Goal: Information Seeking & Learning: Learn about a topic

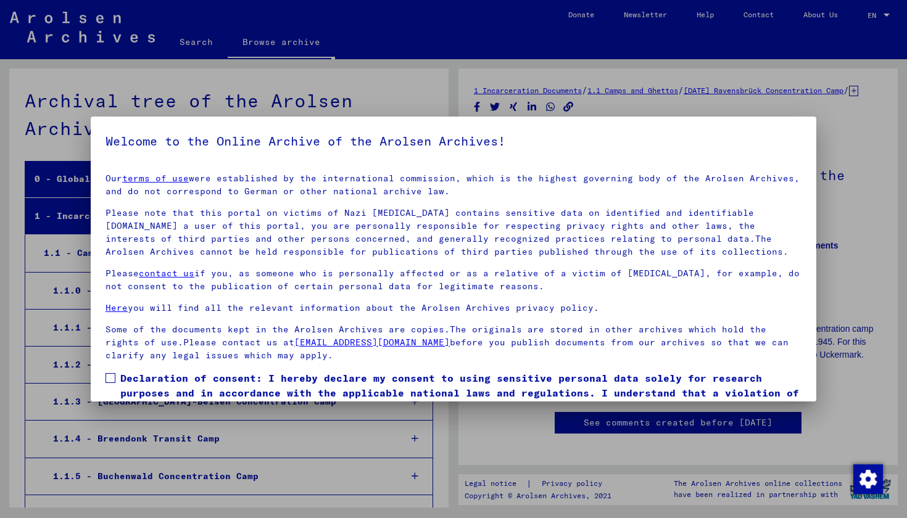
scroll to position [3107, 0]
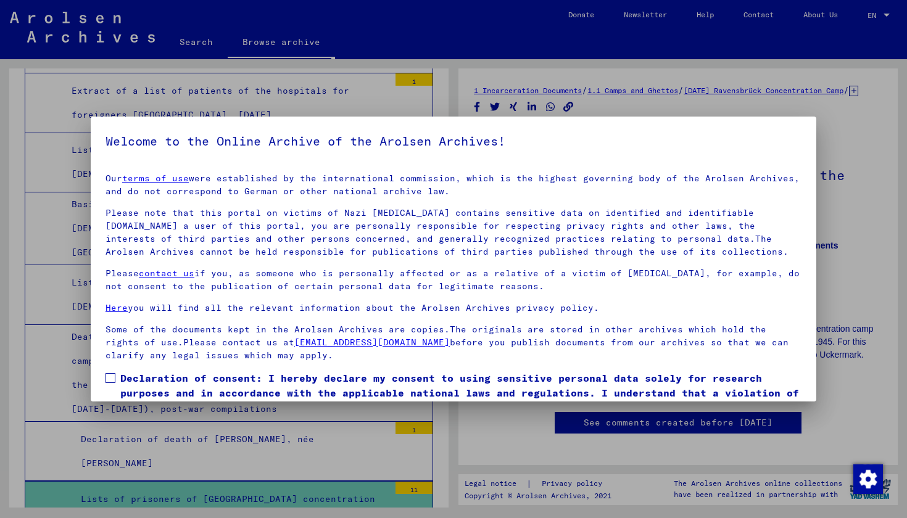
click at [534, 443] on div at bounding box center [453, 259] width 907 height 518
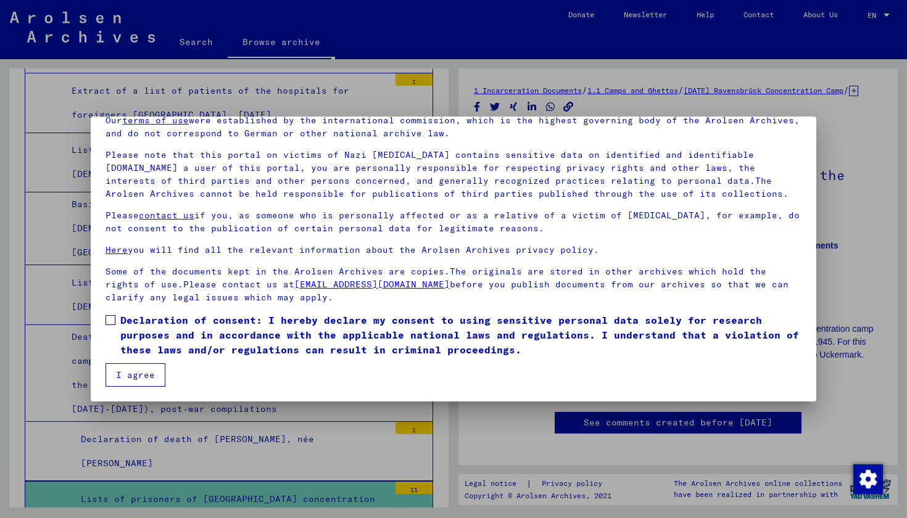
scroll to position [58, 0]
click at [147, 377] on button "I agree" at bounding box center [135, 374] width 60 height 23
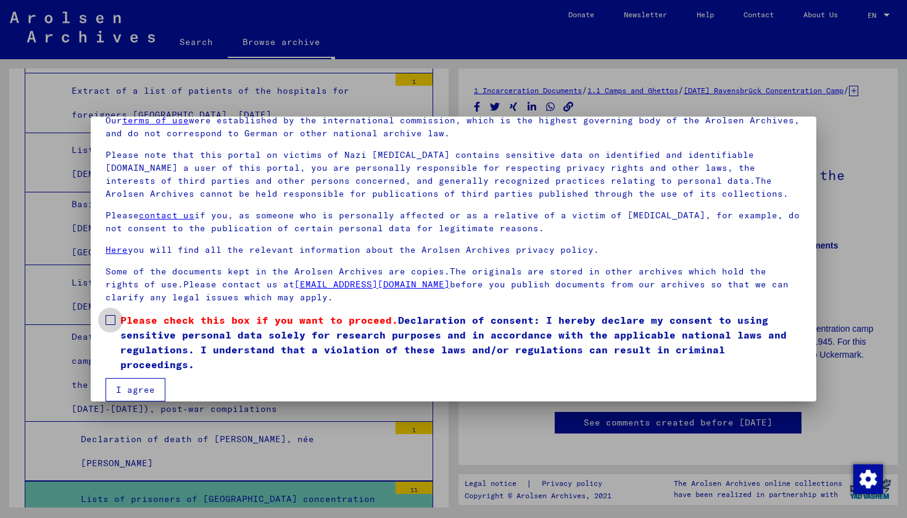
click at [113, 319] on span at bounding box center [110, 320] width 10 height 10
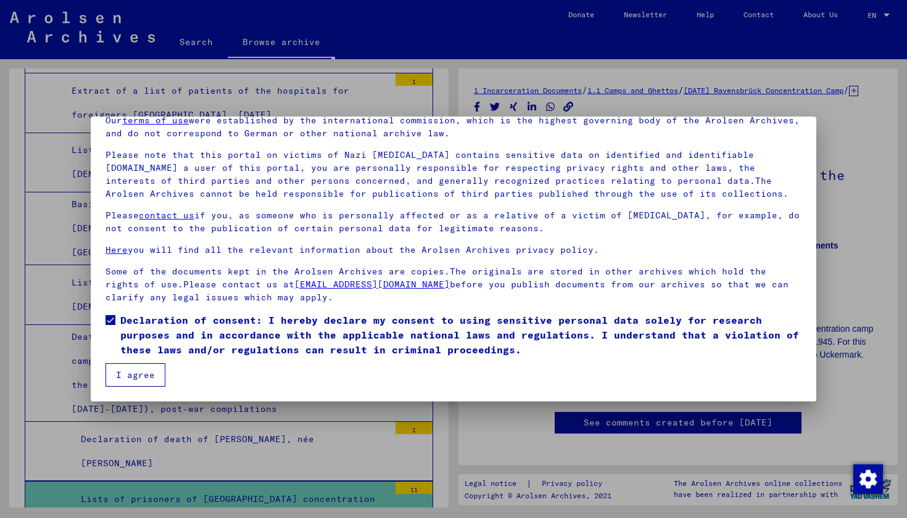
click at [136, 376] on button "I agree" at bounding box center [135, 374] width 60 height 23
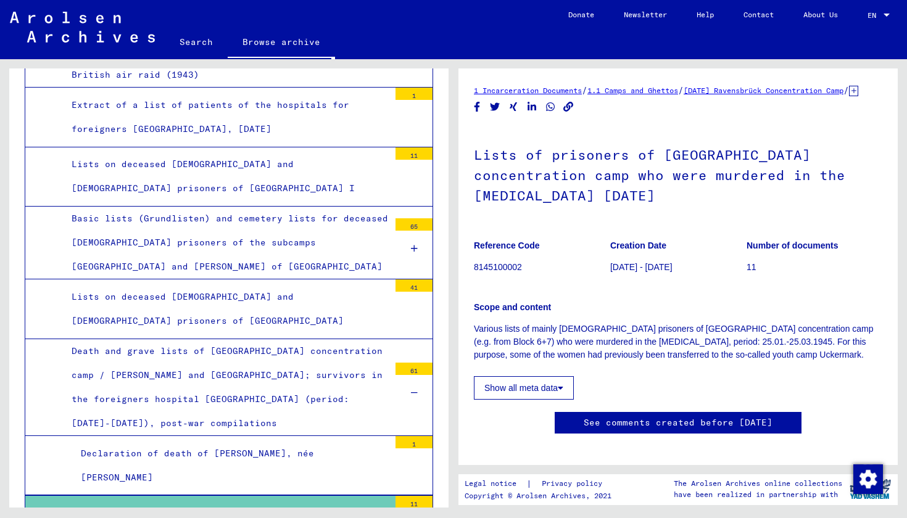
scroll to position [3096, 0]
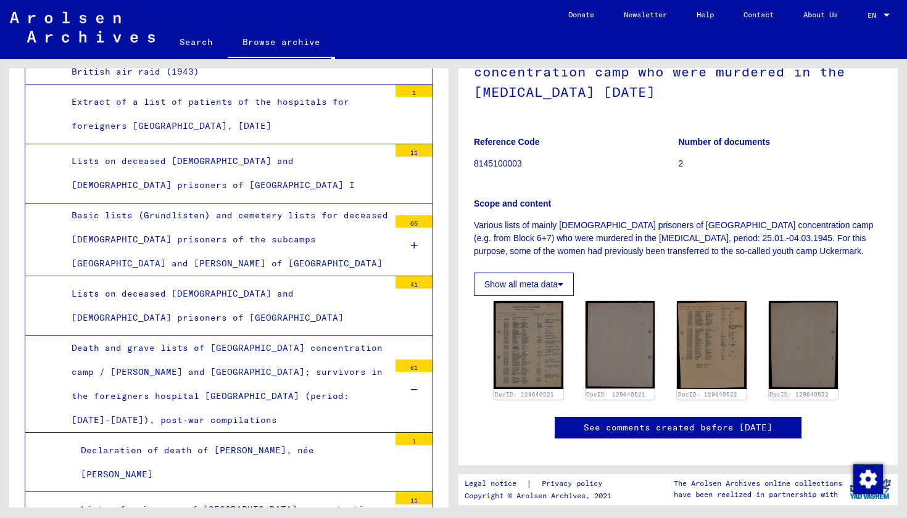
scroll to position [117, 0]
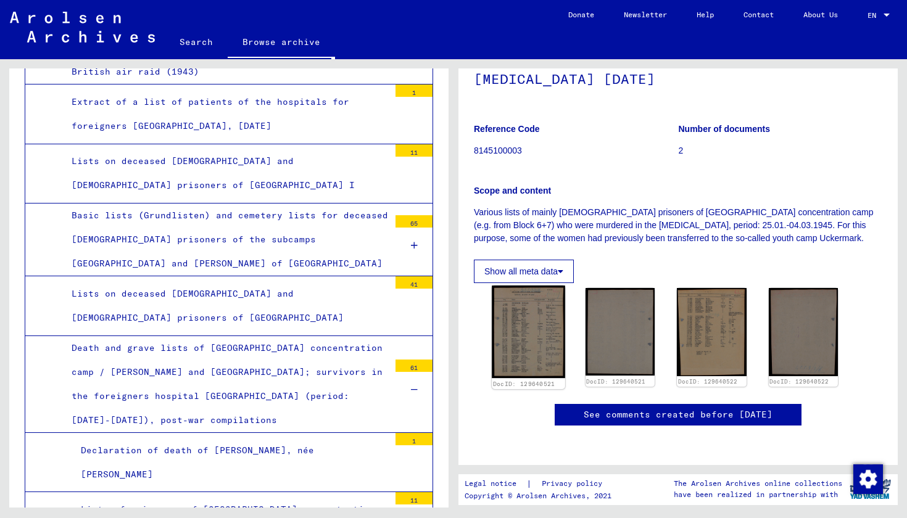
click at [512, 342] on img at bounding box center [528, 332] width 73 height 93
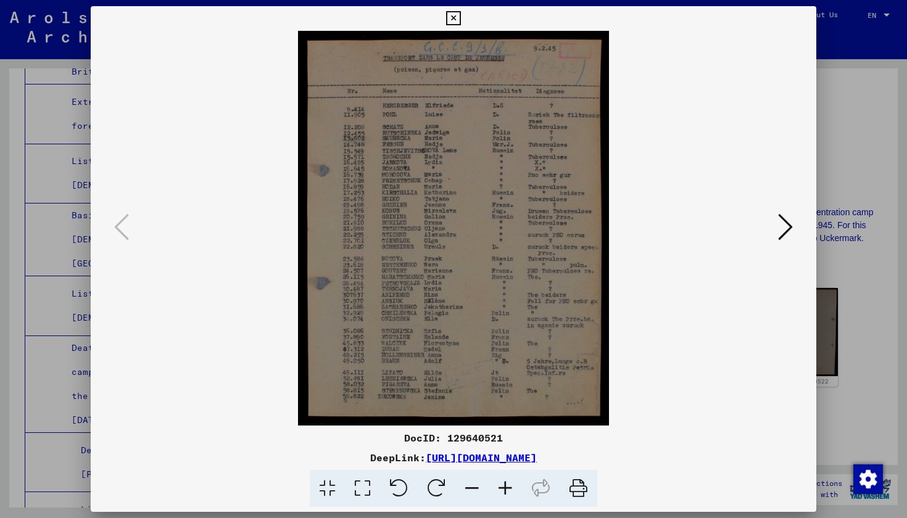
click at [53, 356] on div at bounding box center [453, 259] width 907 height 518
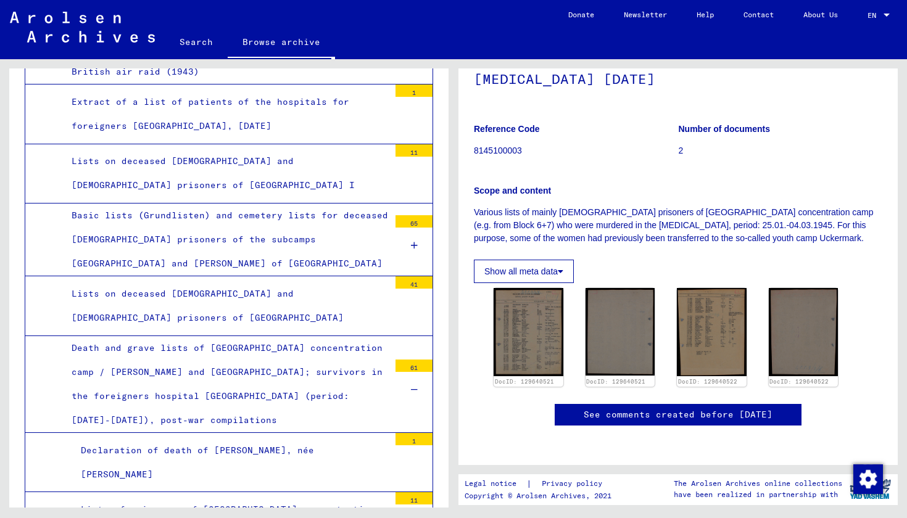
click at [173, 498] on div "Lists of prisoners of [GEOGRAPHIC_DATA] concentration camp who were murdered in…" at bounding box center [231, 522] width 318 height 48
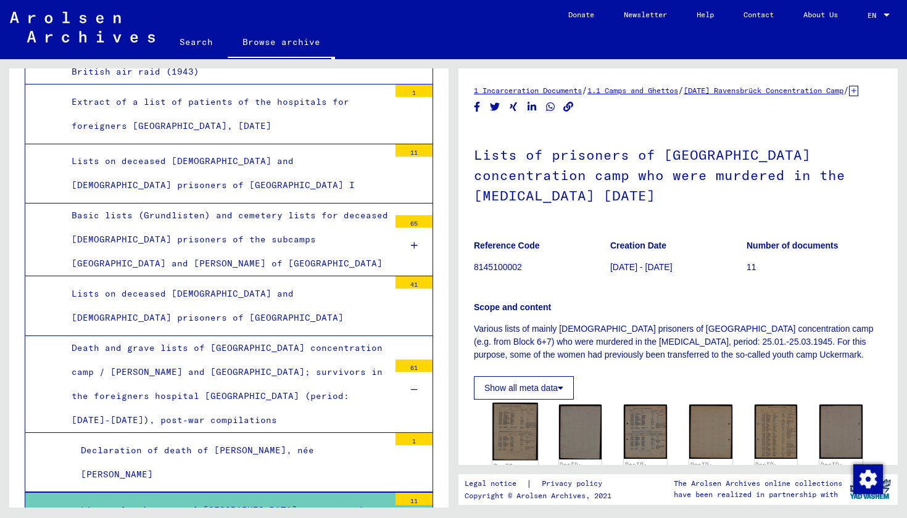
click at [517, 435] on img at bounding box center [514, 432] width 45 height 58
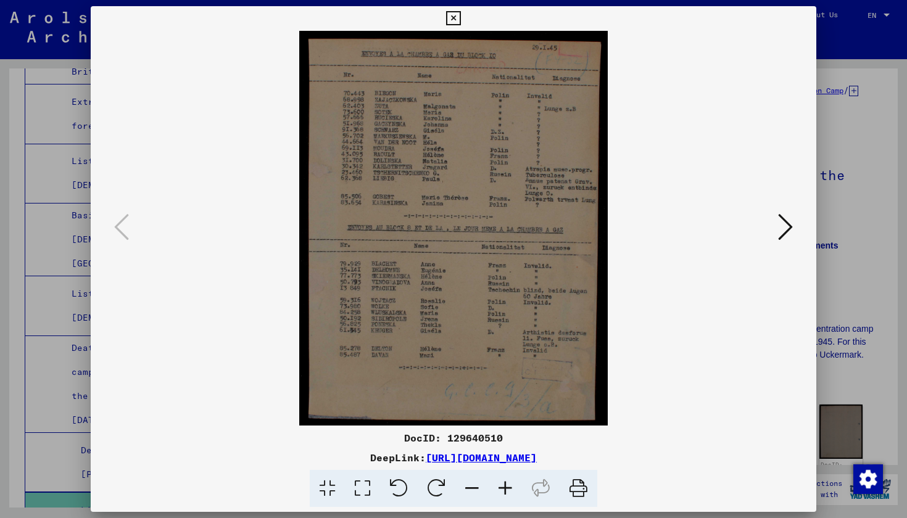
click at [785, 244] on button at bounding box center [785, 227] width 22 height 35
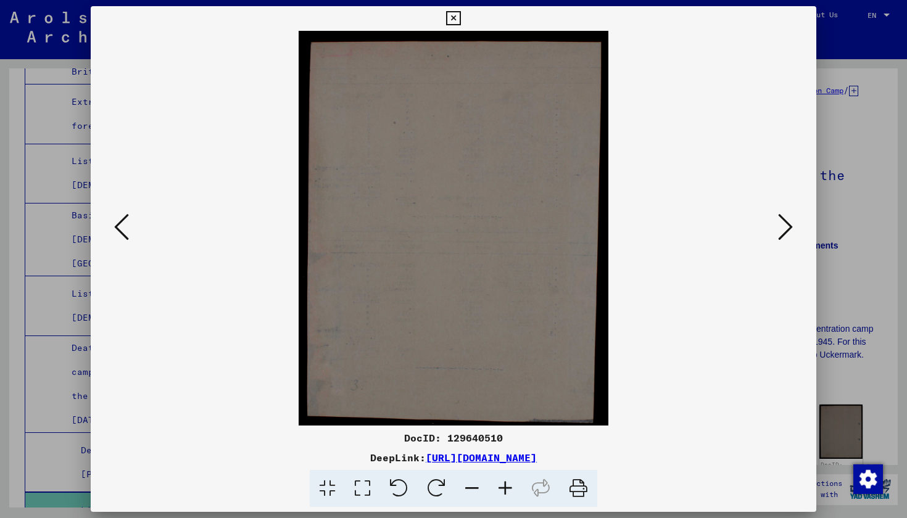
click at [785, 244] on button at bounding box center [785, 227] width 22 height 35
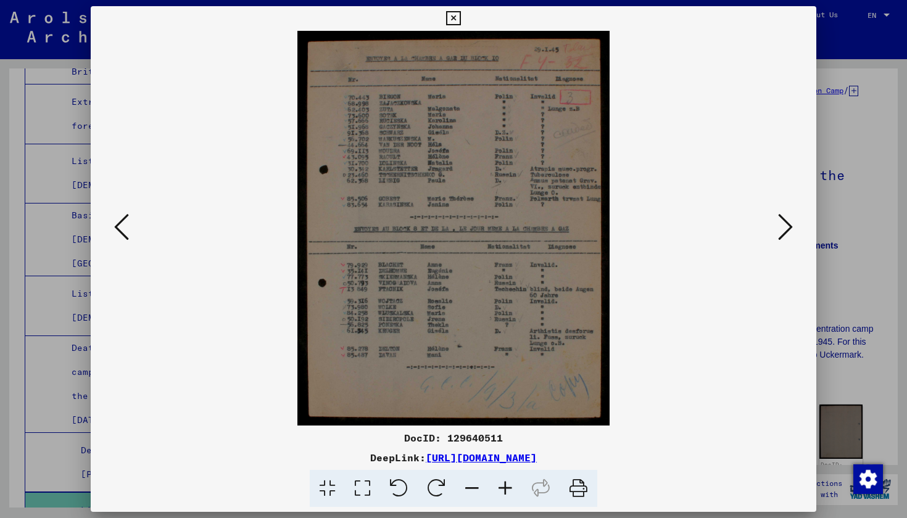
click at [785, 244] on button at bounding box center [785, 227] width 22 height 35
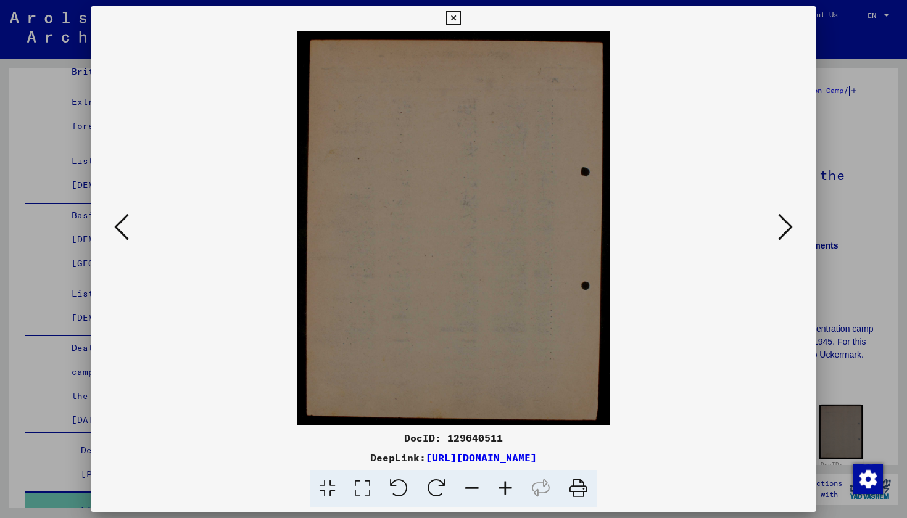
click at [785, 244] on button at bounding box center [785, 227] width 22 height 35
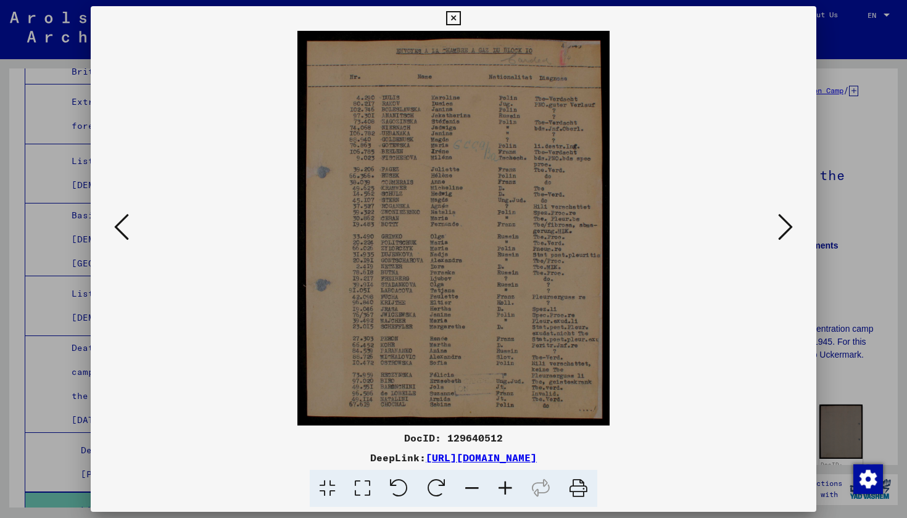
click at [853, 253] on div at bounding box center [453, 259] width 907 height 518
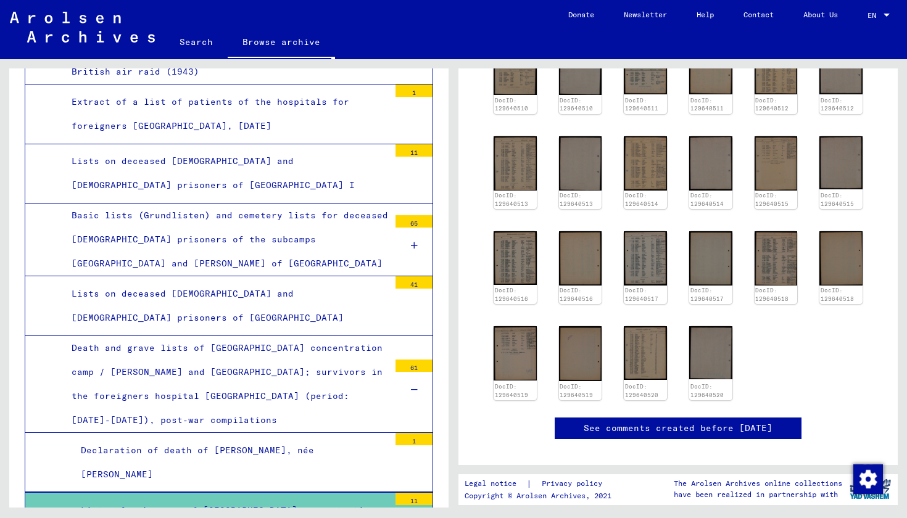
scroll to position [366, 0]
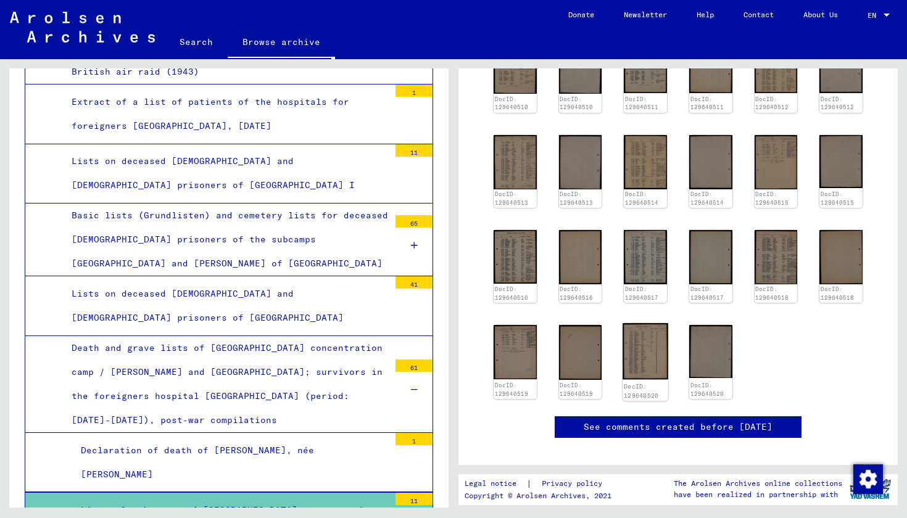
click at [642, 342] on img at bounding box center [645, 351] width 45 height 56
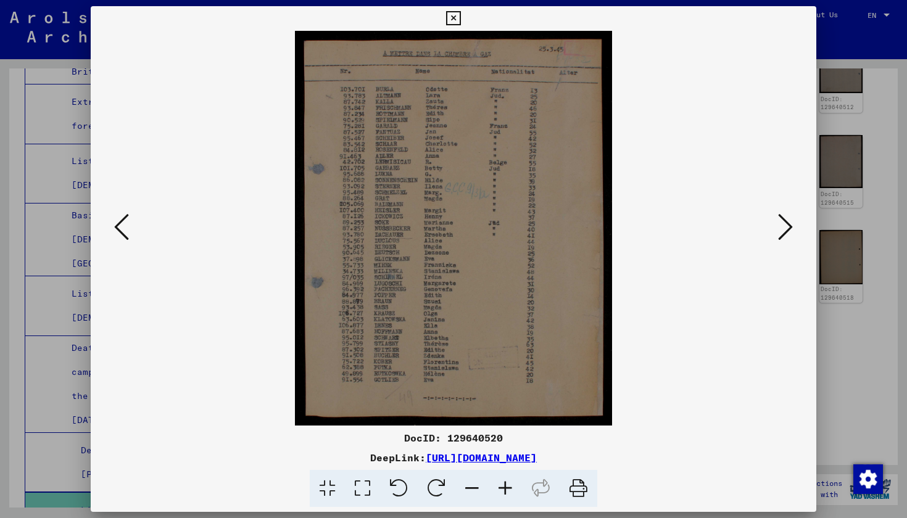
click at [464, 25] on button at bounding box center [453, 18] width 22 height 25
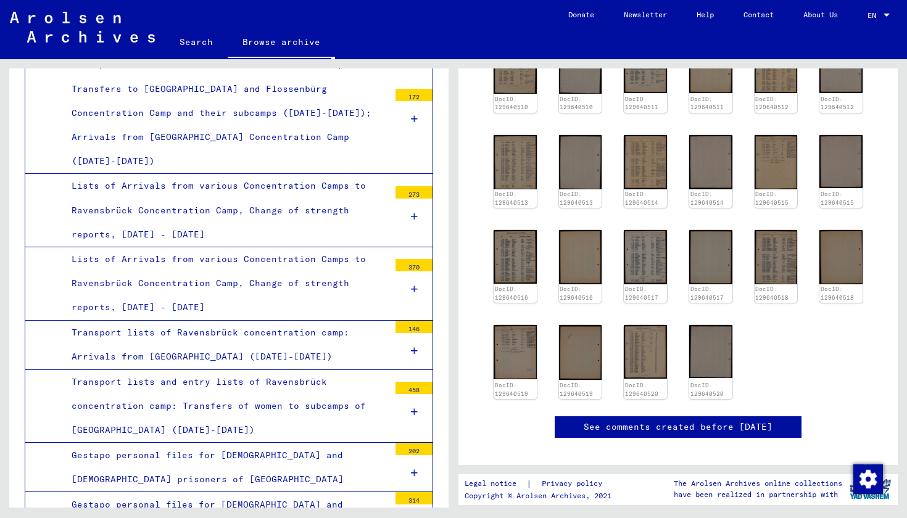
scroll to position [2054, 0]
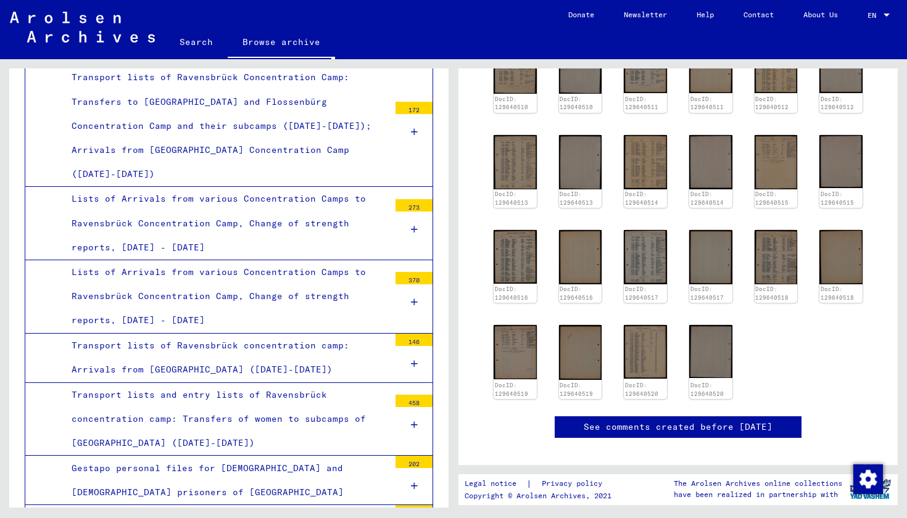
click at [344, 334] on div "Transport lists of Ravensbrück concentration camp: Arrivals from [GEOGRAPHIC_DA…" at bounding box center [225, 358] width 327 height 48
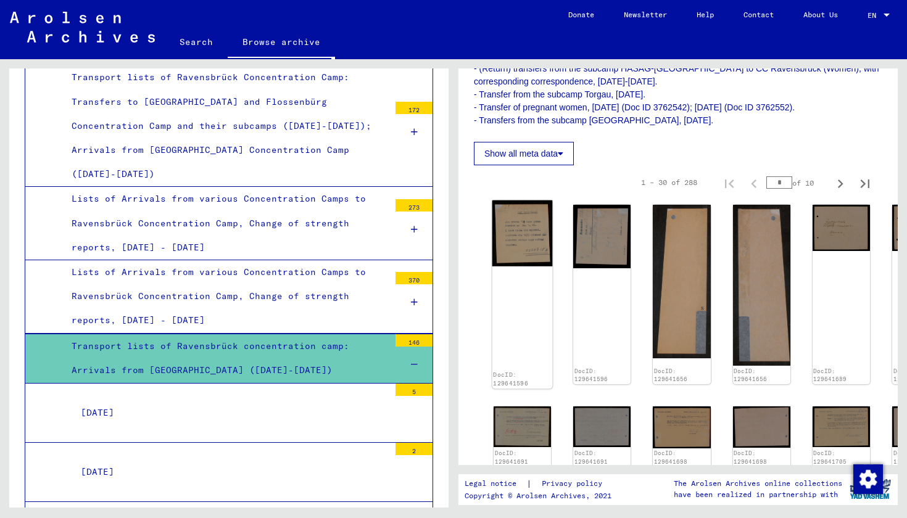
scroll to position [371, 0]
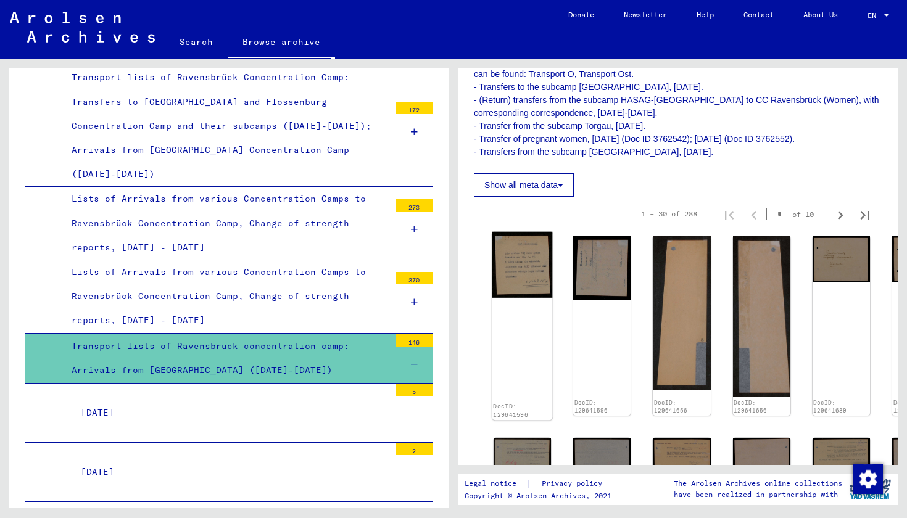
click at [513, 262] on img at bounding box center [522, 265] width 60 height 66
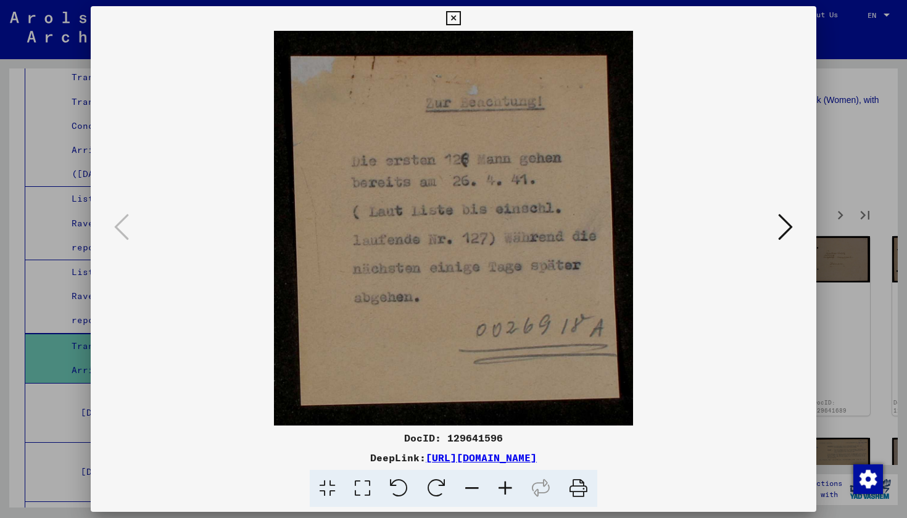
click at [781, 233] on icon at bounding box center [785, 227] width 15 height 30
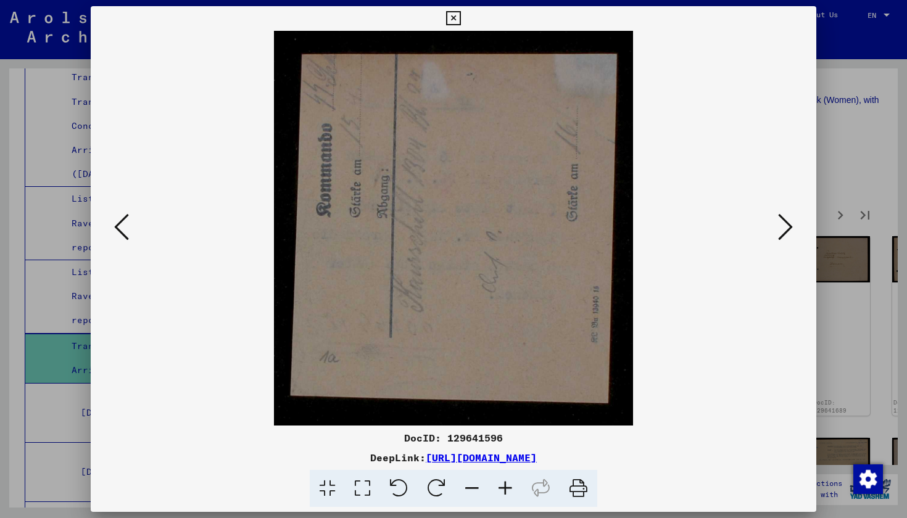
click at [780, 234] on icon at bounding box center [785, 227] width 15 height 30
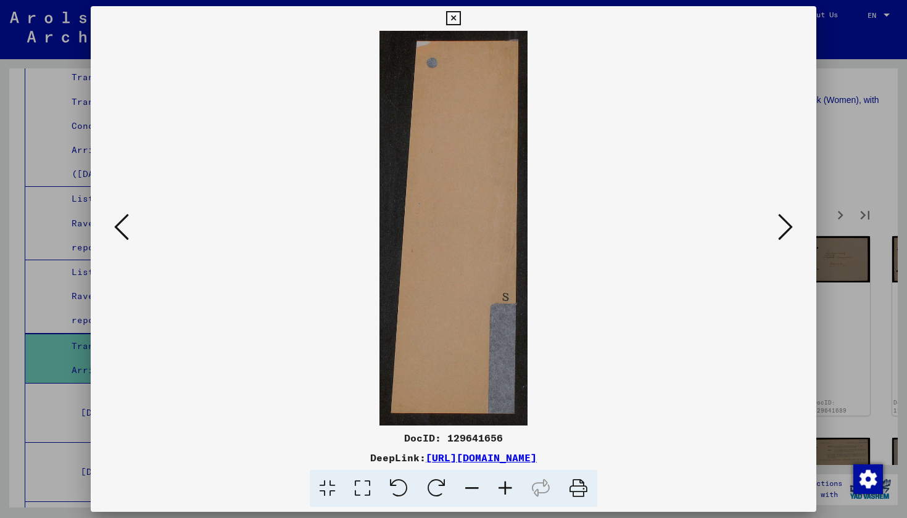
click at [782, 235] on icon at bounding box center [785, 227] width 15 height 30
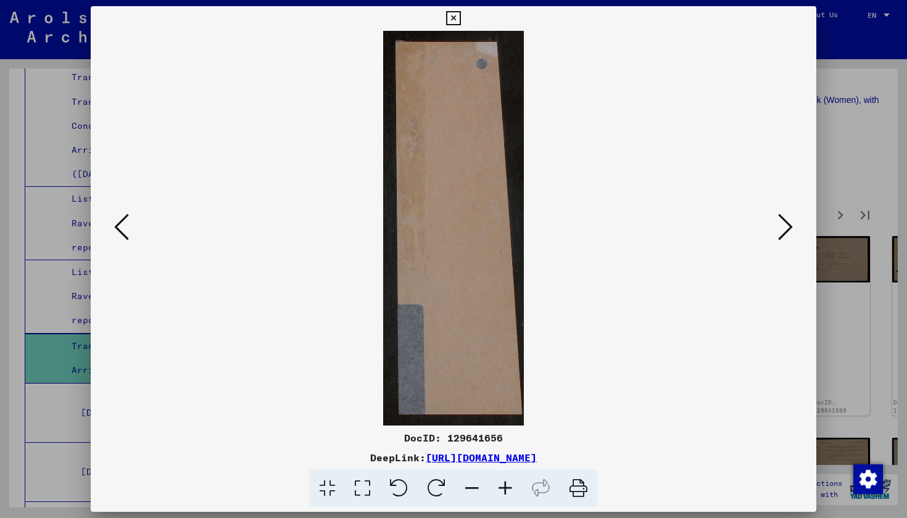
click at [783, 235] on icon at bounding box center [785, 227] width 15 height 30
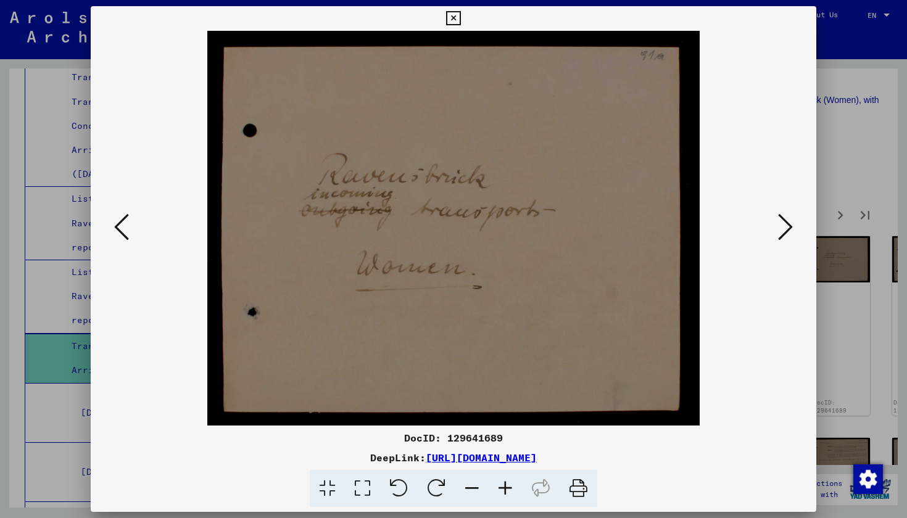
click at [783, 235] on icon at bounding box center [785, 227] width 15 height 30
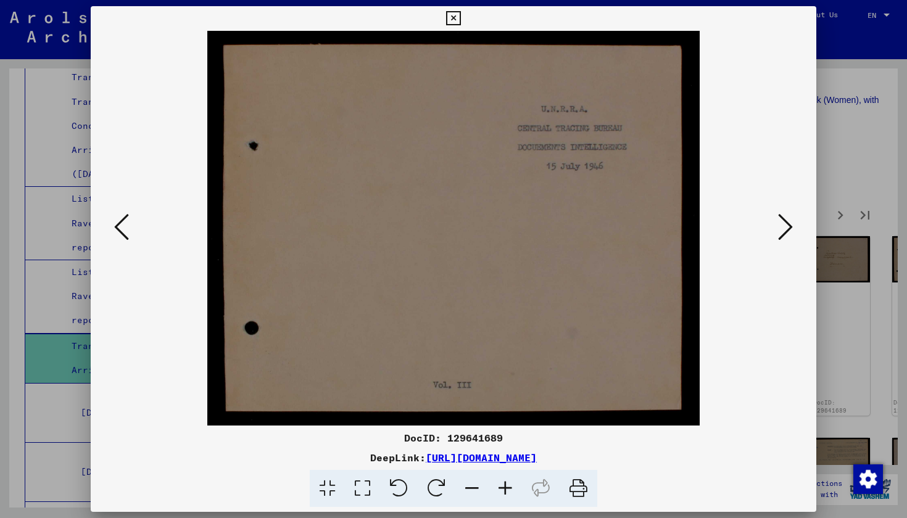
click at [783, 235] on icon at bounding box center [785, 227] width 15 height 30
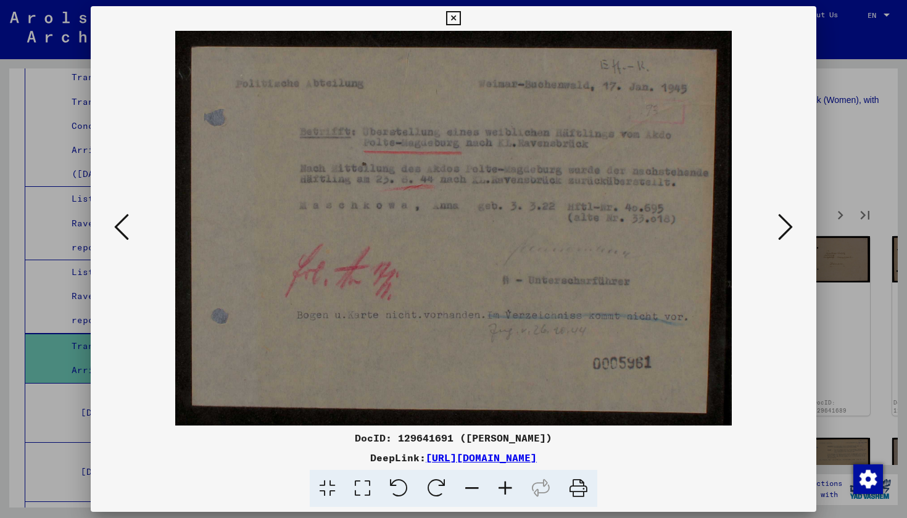
click at [783, 235] on icon at bounding box center [785, 227] width 15 height 30
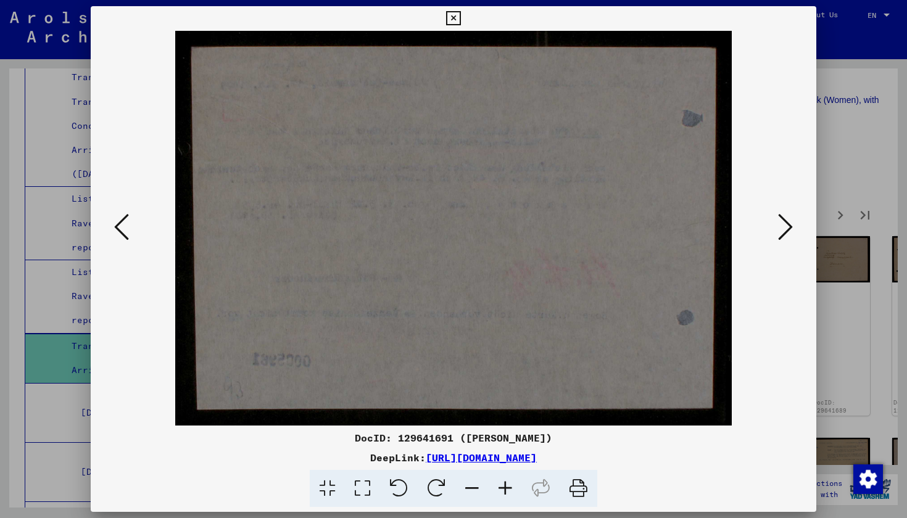
click at [784, 235] on icon at bounding box center [785, 227] width 15 height 30
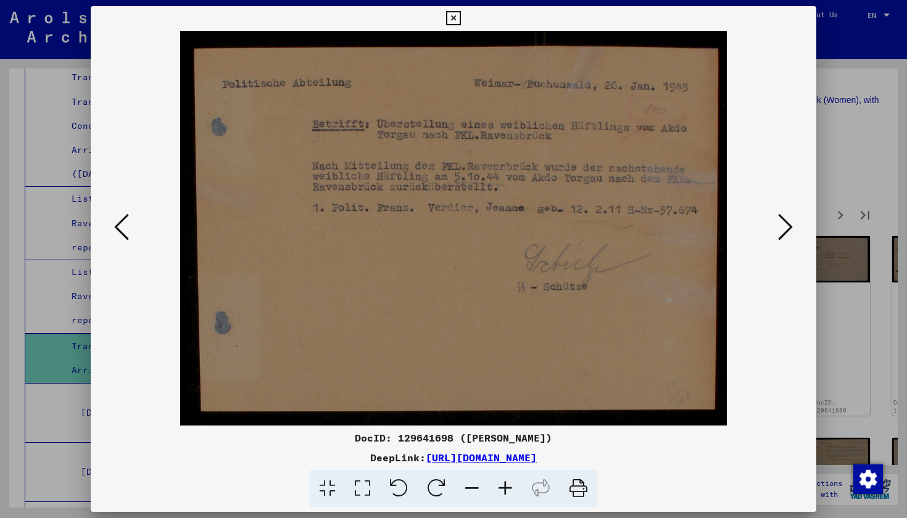
click at [785, 235] on icon at bounding box center [785, 227] width 15 height 30
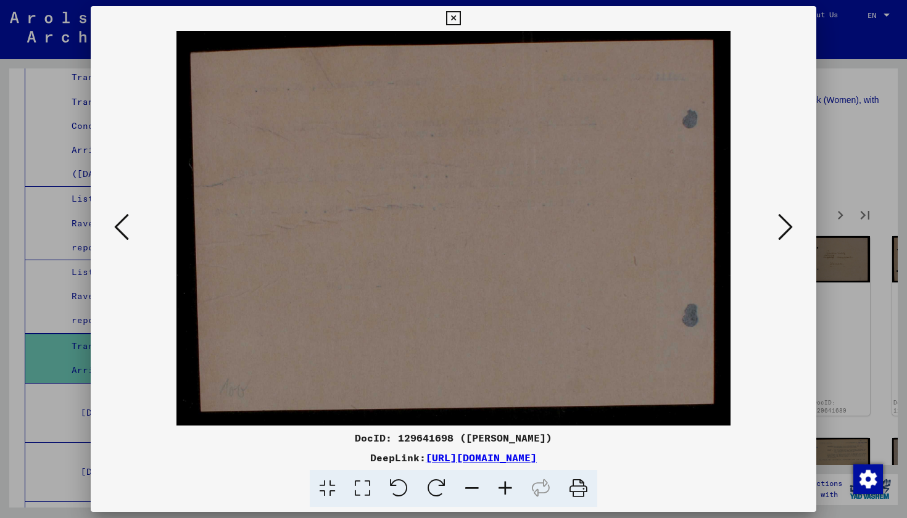
click at [786, 236] on icon at bounding box center [785, 227] width 15 height 30
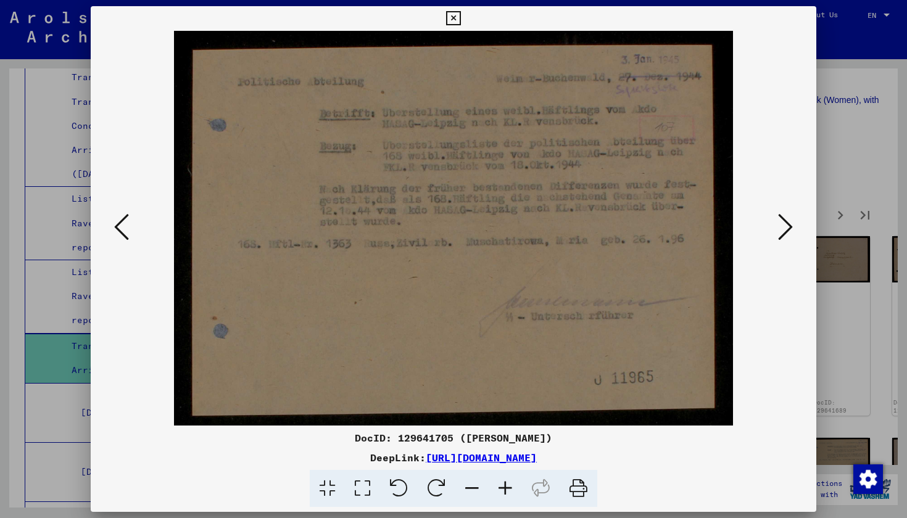
click at [786, 236] on icon at bounding box center [785, 227] width 15 height 30
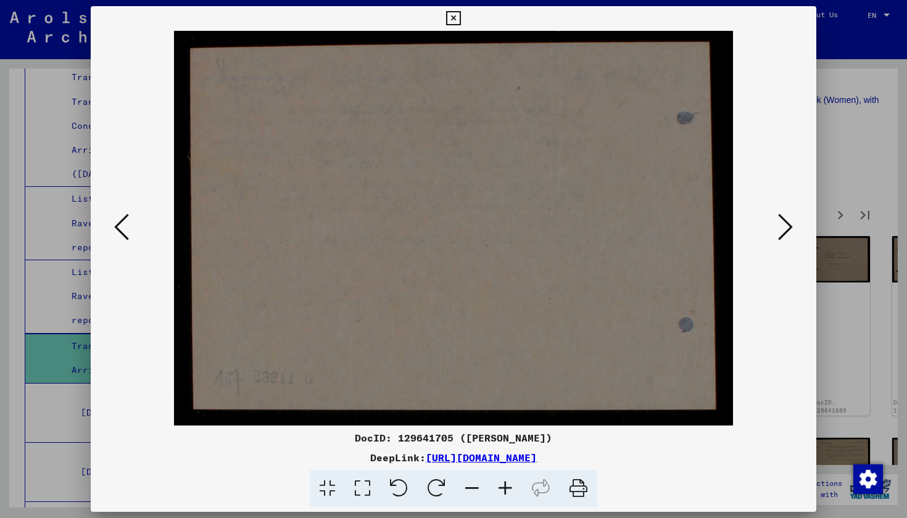
click at [787, 236] on icon at bounding box center [785, 227] width 15 height 30
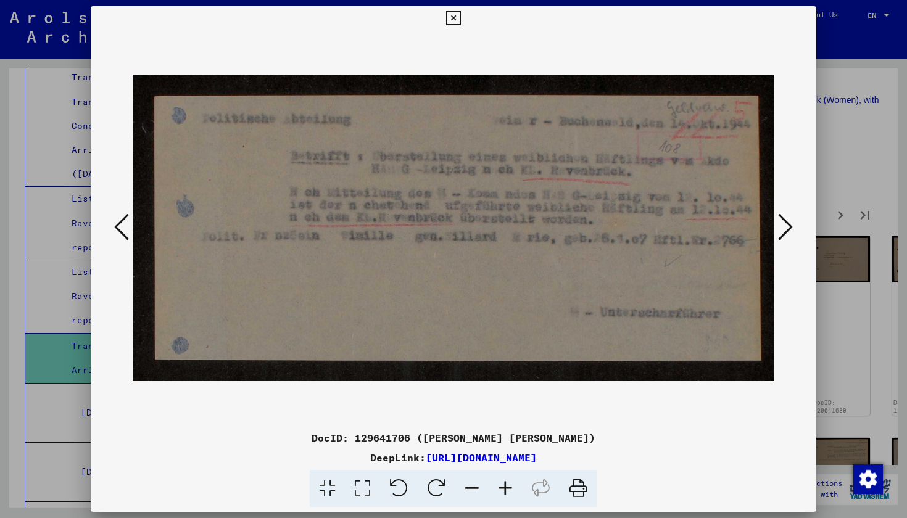
click at [786, 236] on icon at bounding box center [785, 227] width 15 height 30
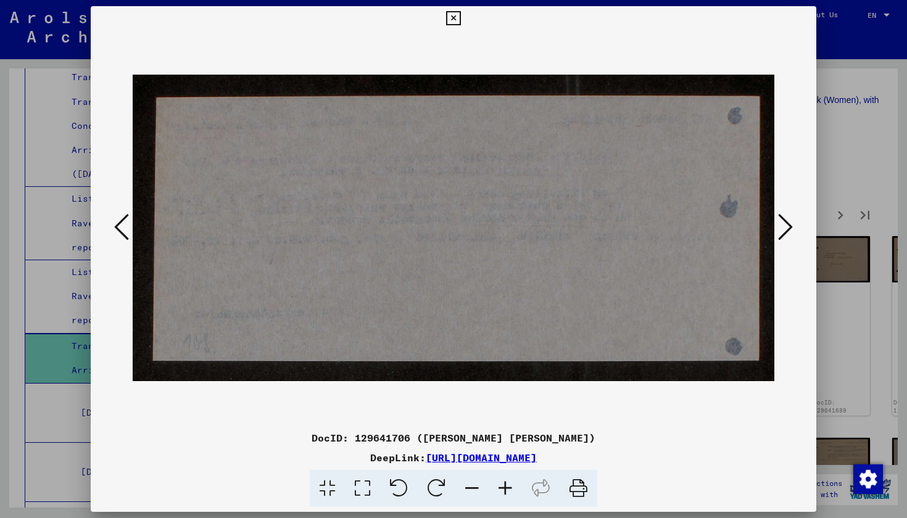
click at [786, 236] on icon at bounding box center [785, 227] width 15 height 30
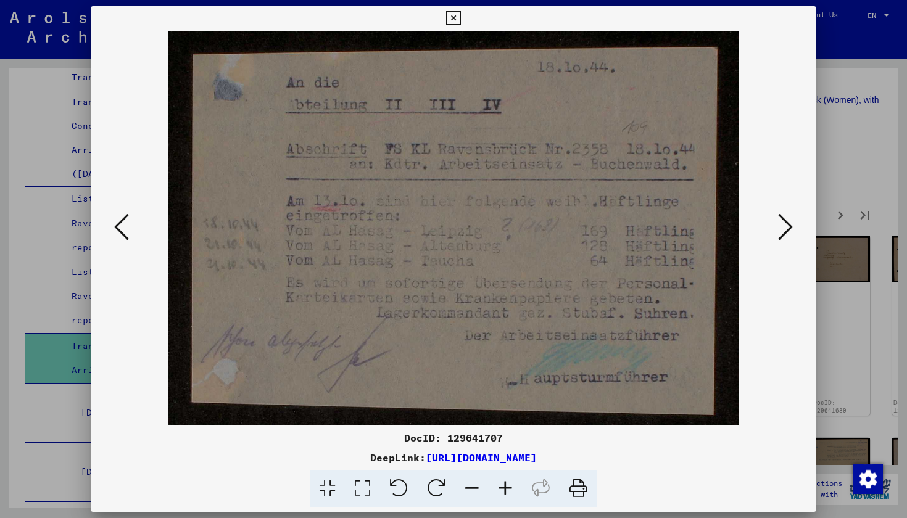
click at [464, 25] on button at bounding box center [453, 18] width 22 height 25
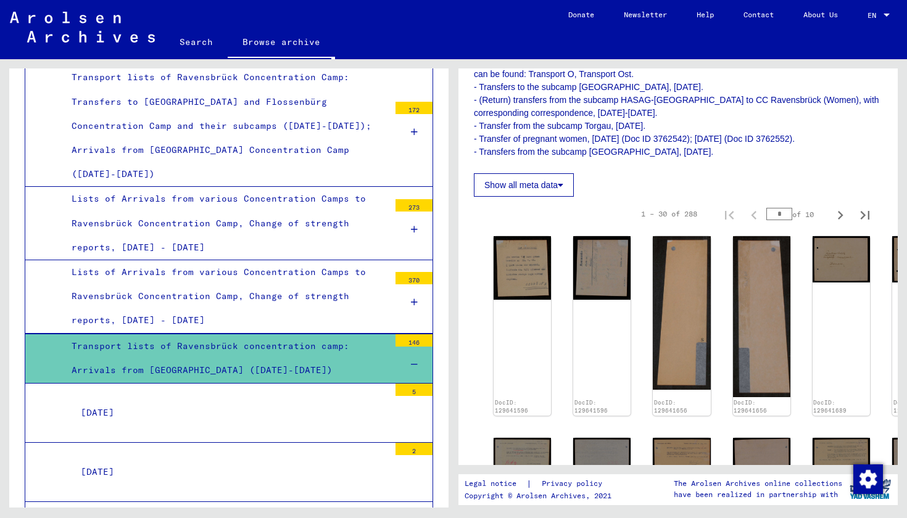
click at [310, 401] on div "[DATE]" at bounding box center [231, 413] width 318 height 24
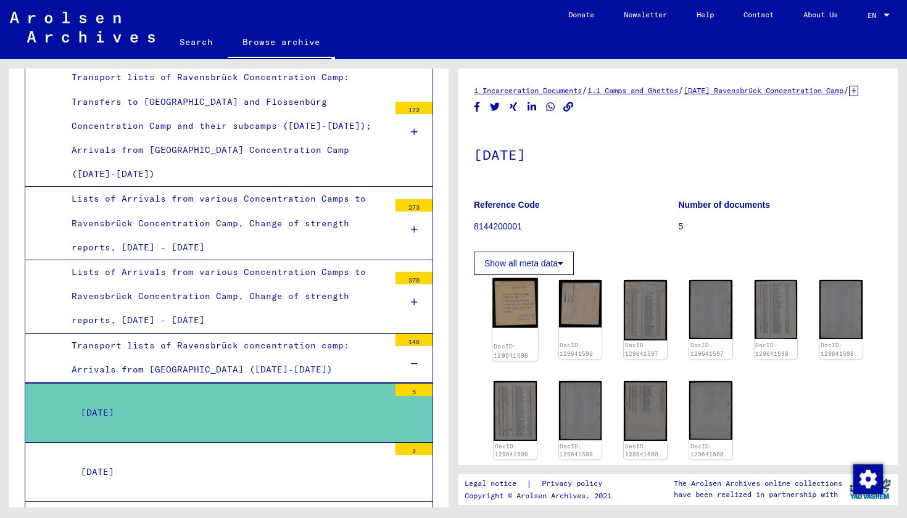
click at [521, 327] on img at bounding box center [514, 302] width 45 height 49
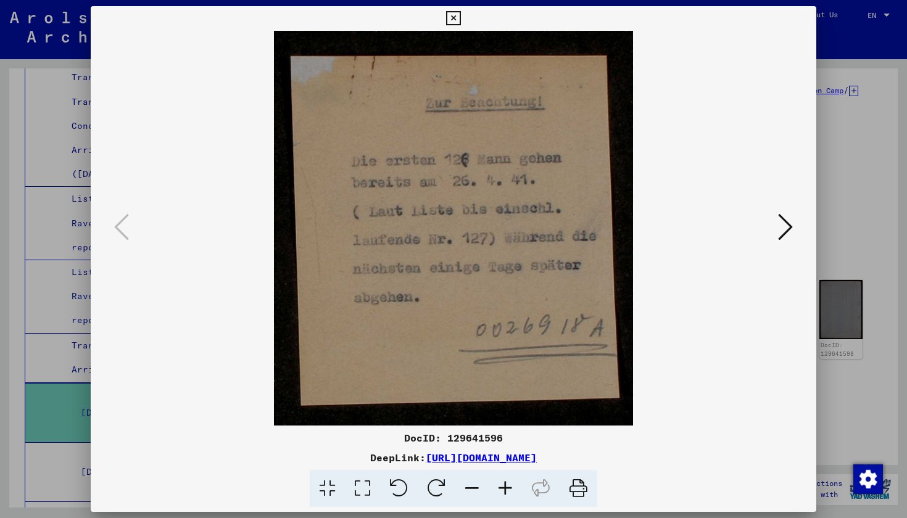
click at [810, 346] on div at bounding box center [453, 228] width 725 height 395
click at [842, 346] on div at bounding box center [453, 259] width 907 height 518
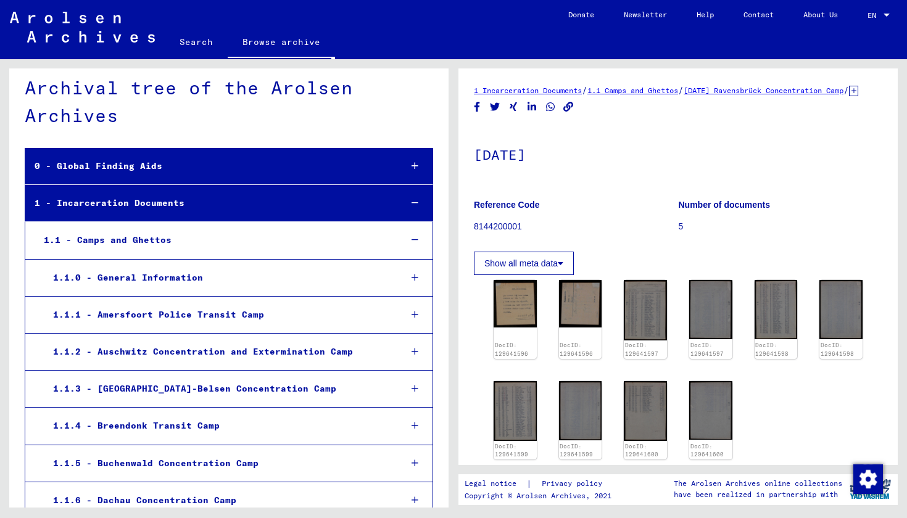
scroll to position [14, 0]
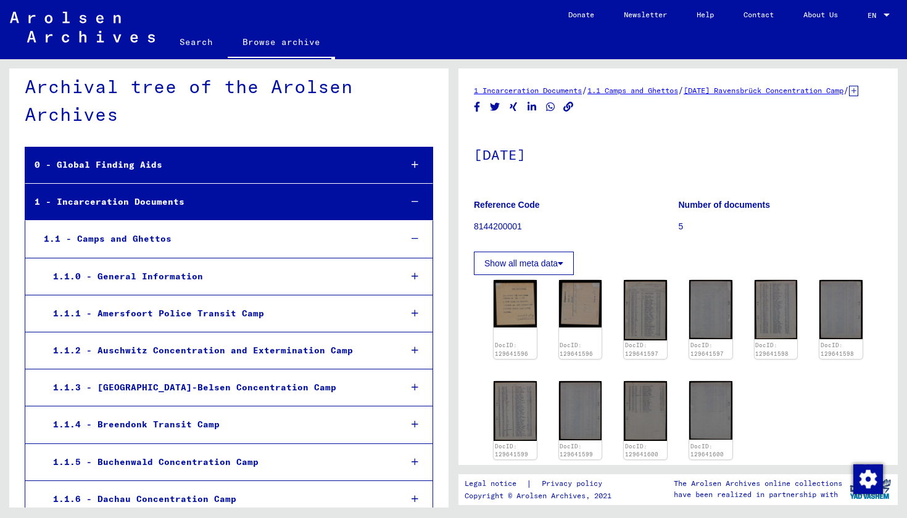
click at [414, 196] on div at bounding box center [415, 202] width 36 height 36
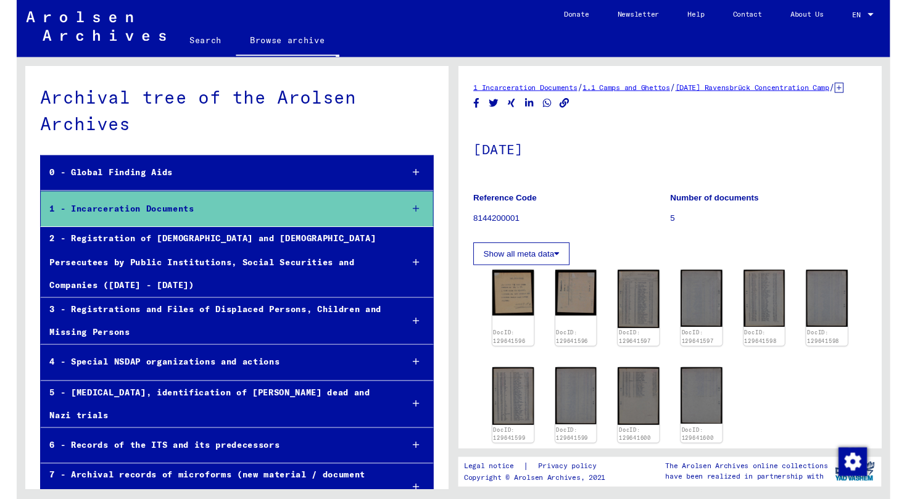
scroll to position [0, 0]
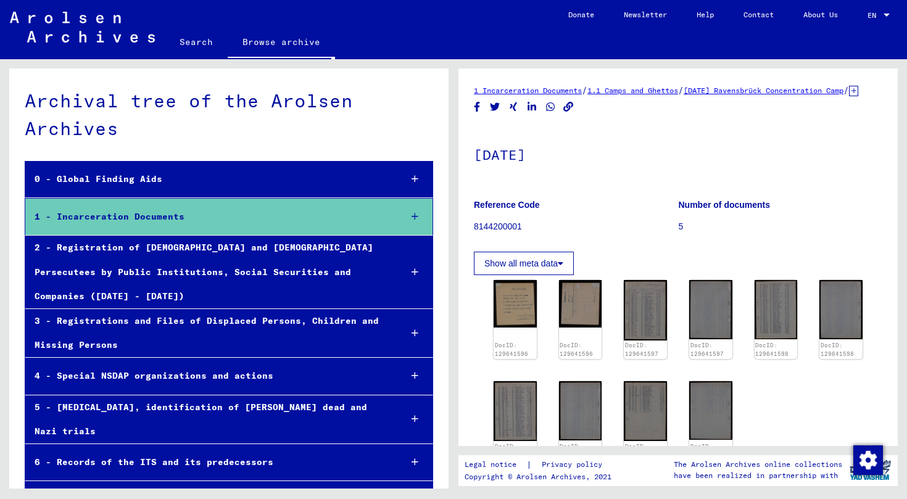
click at [239, 221] on div "1 - Incarceration Documents" at bounding box center [207, 217] width 365 height 24
